Goal: Check status: Check status

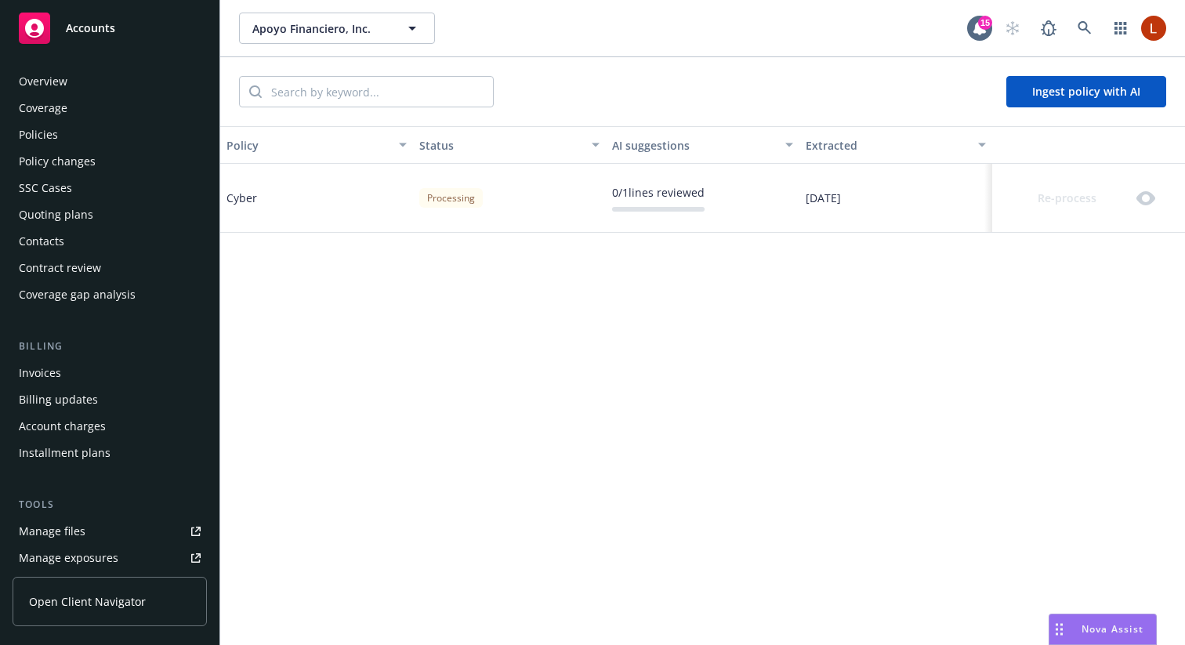
click at [452, 200] on div "Processing" at bounding box center [450, 198] width 63 height 20
